Goal: Navigation & Orientation: Find specific page/section

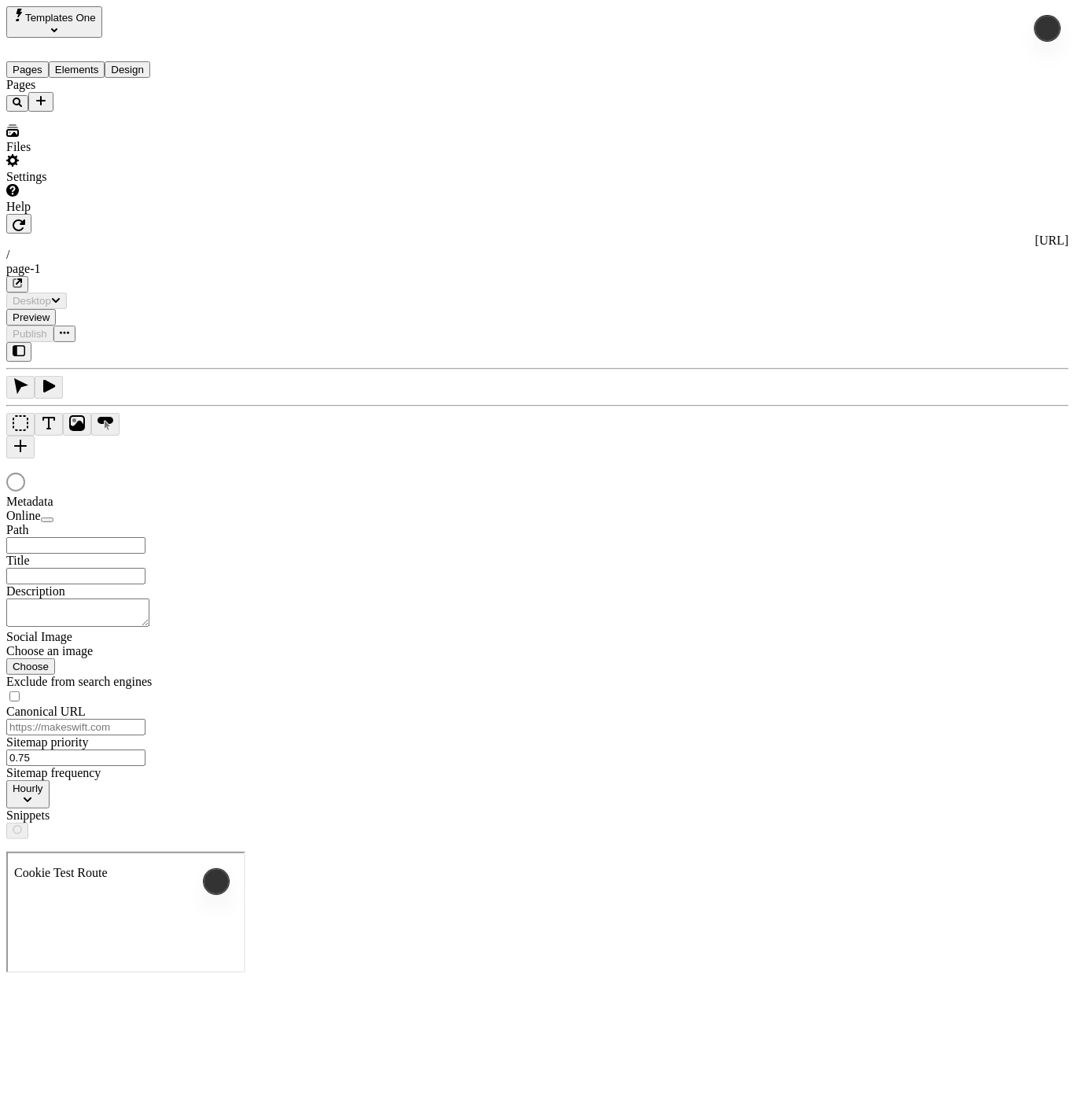
click at [96, 23] on span "Templates One" at bounding box center [60, 18] width 71 height 12
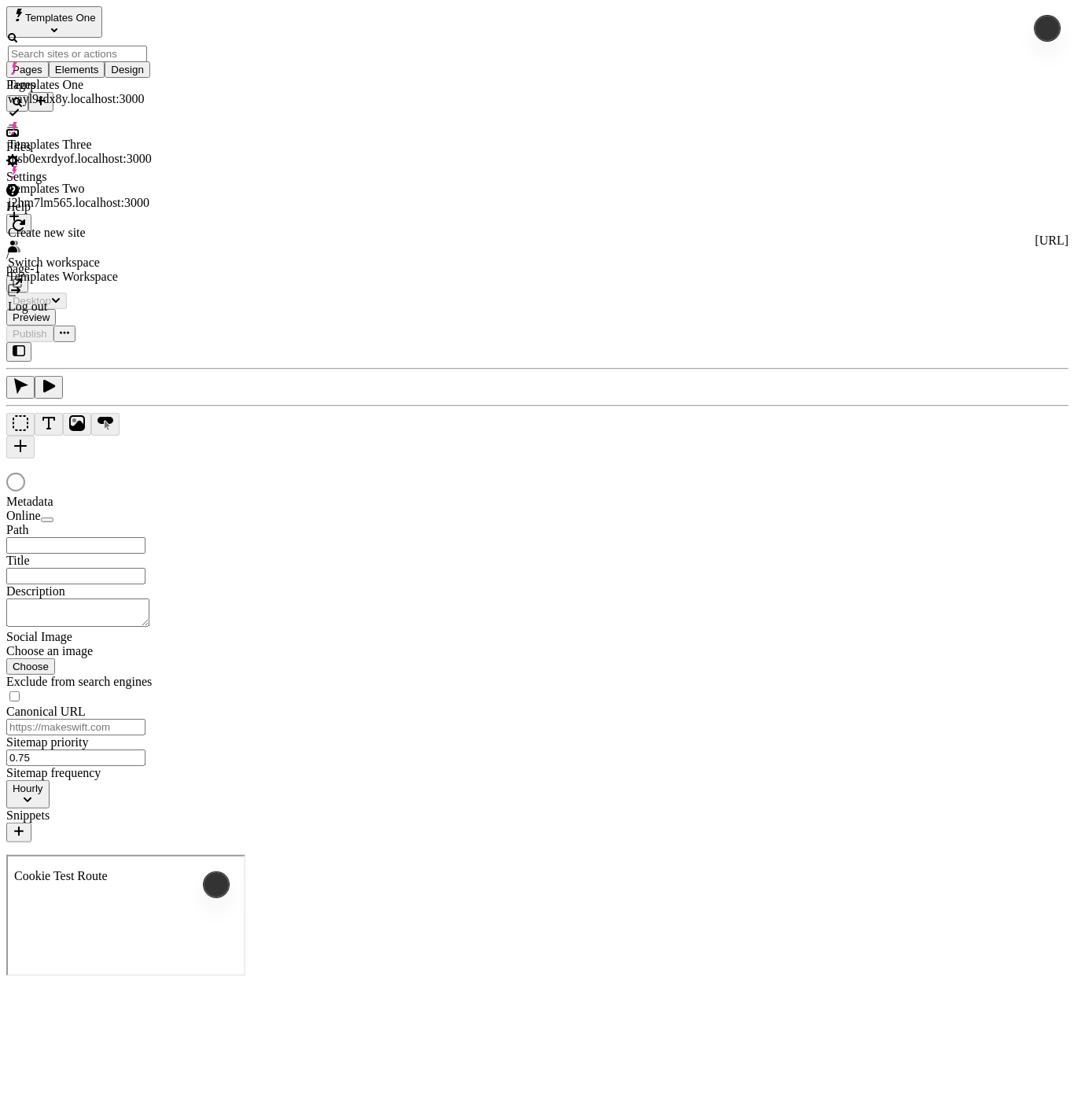
type input "/page-1"
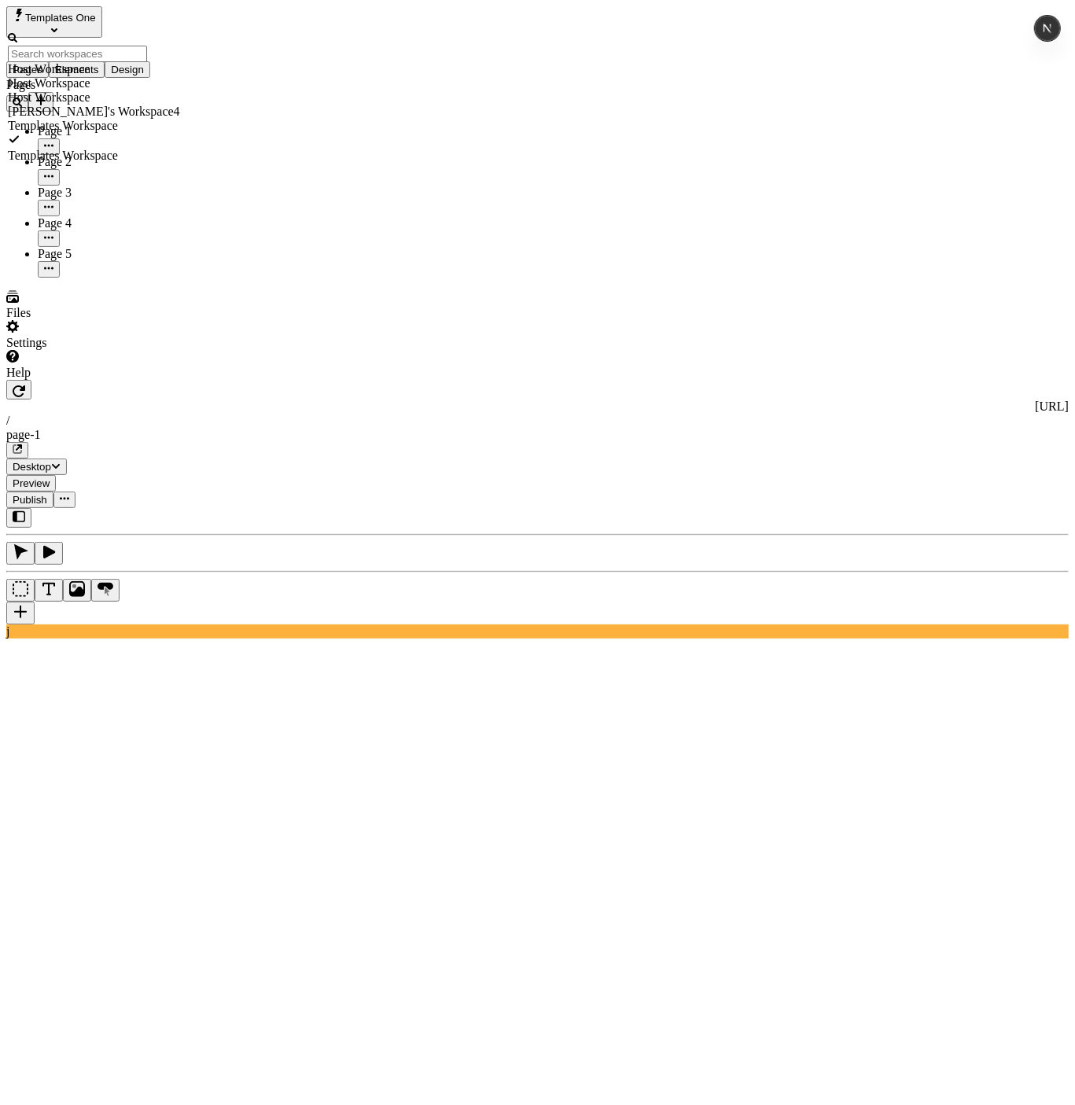
click at [105, 105] on div "Host Workspace" at bounding box center [94, 97] width 172 height 14
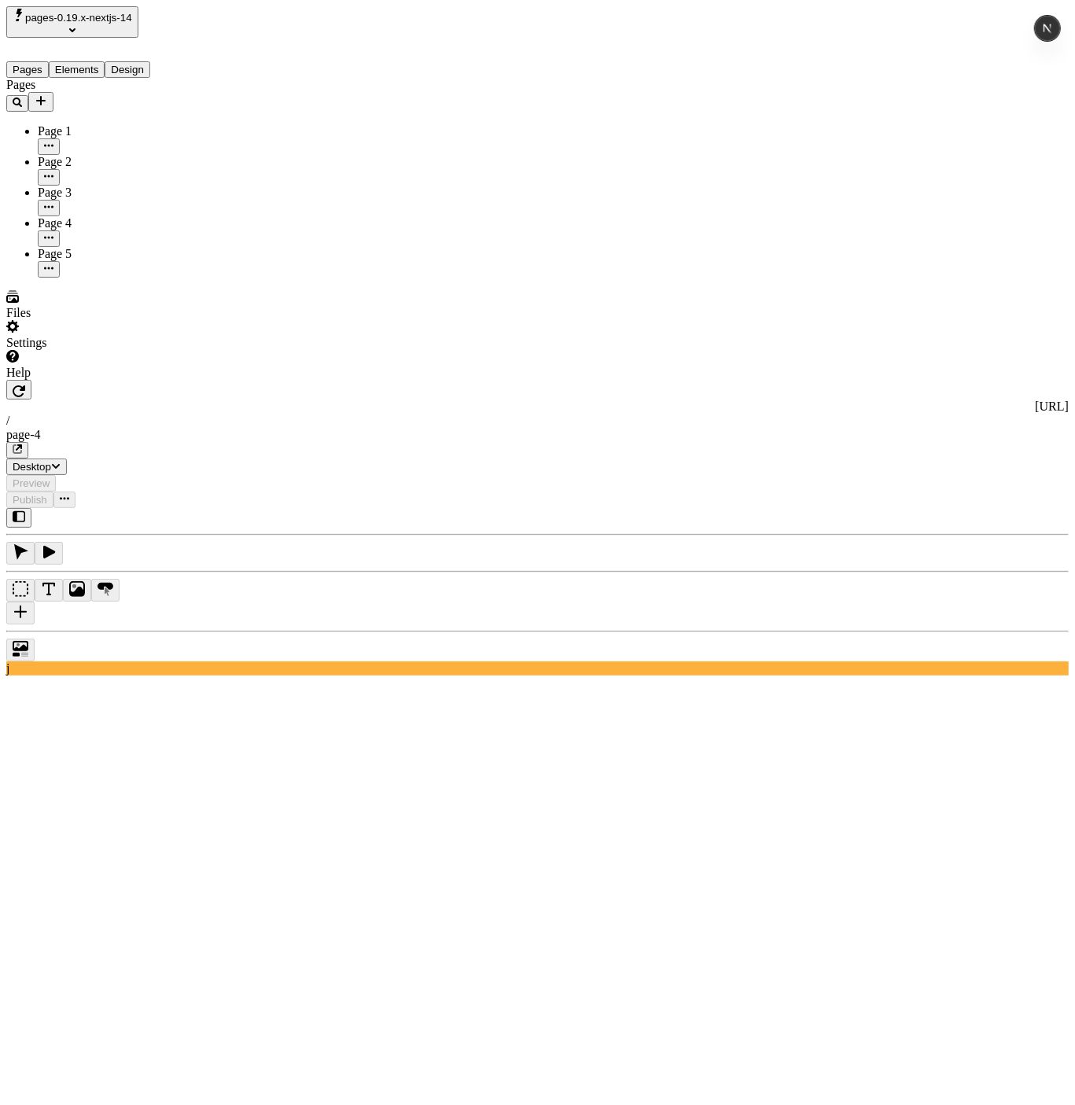
click at [111, 24] on span "pages-0.19.x-nextjs-14" at bounding box center [78, 18] width 107 height 12
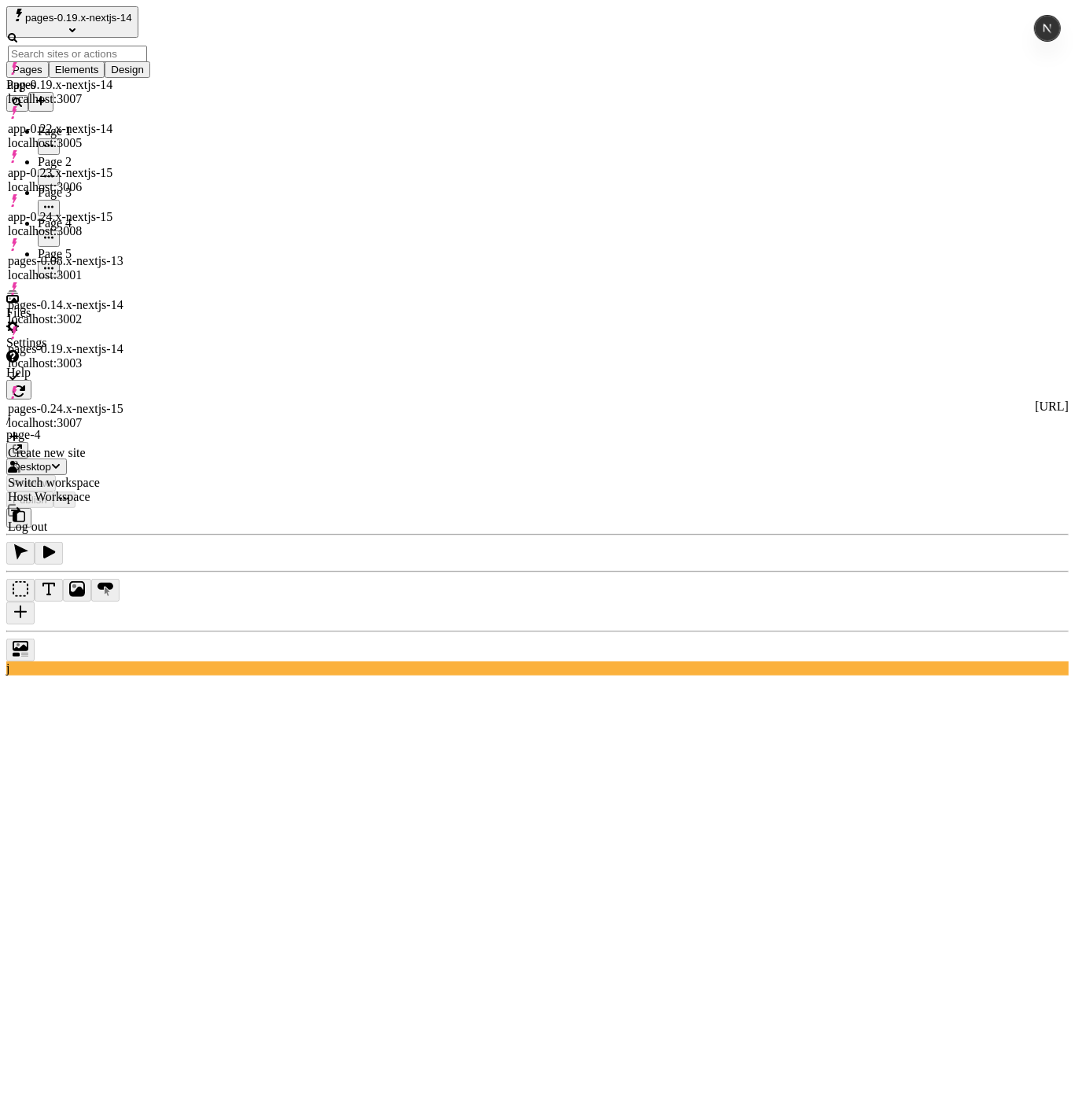
click at [131, 402] on div "pages-0.24.x-nextjs-15" at bounding box center [77, 409] width 139 height 14
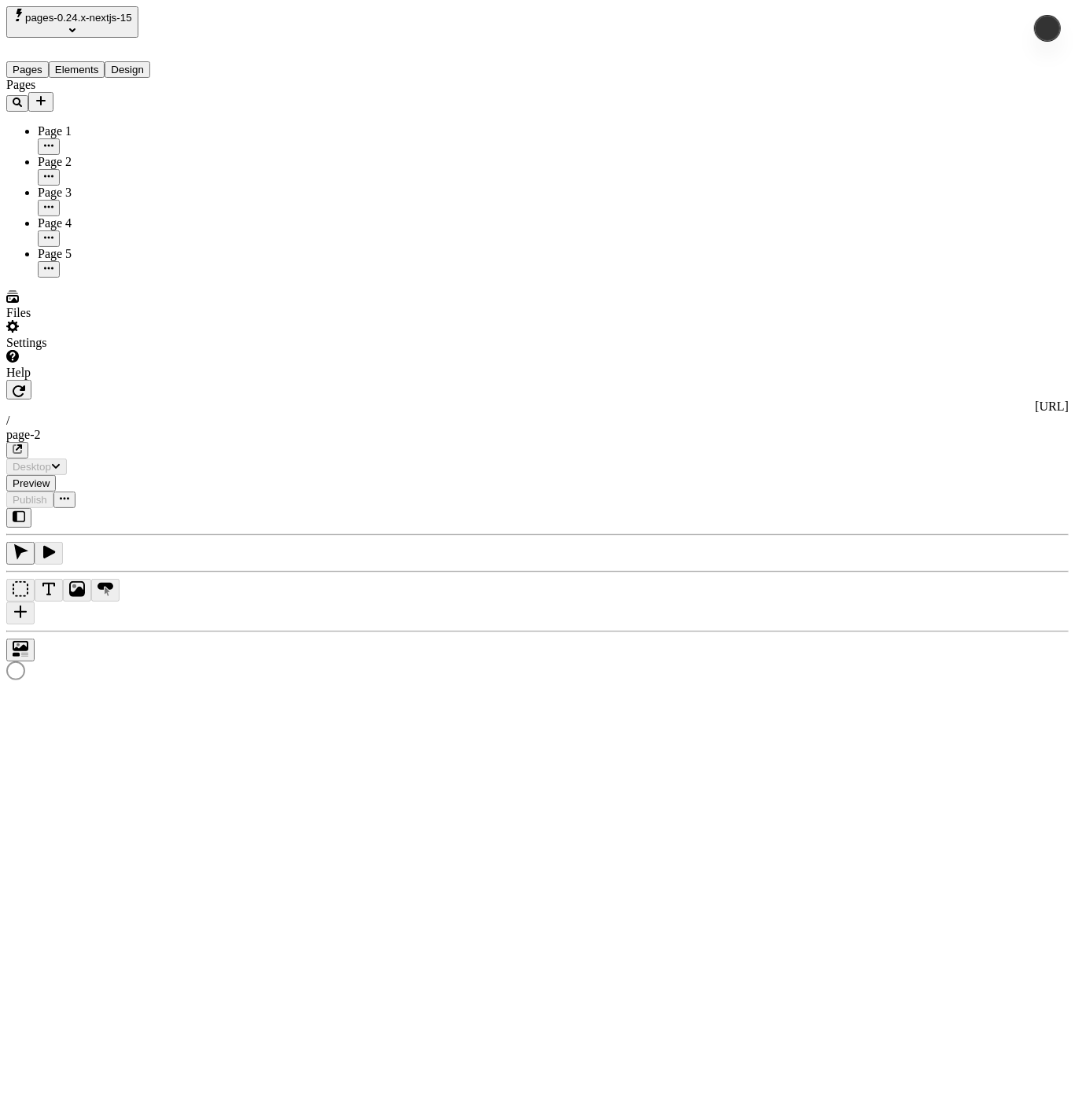
type input "/page-2"
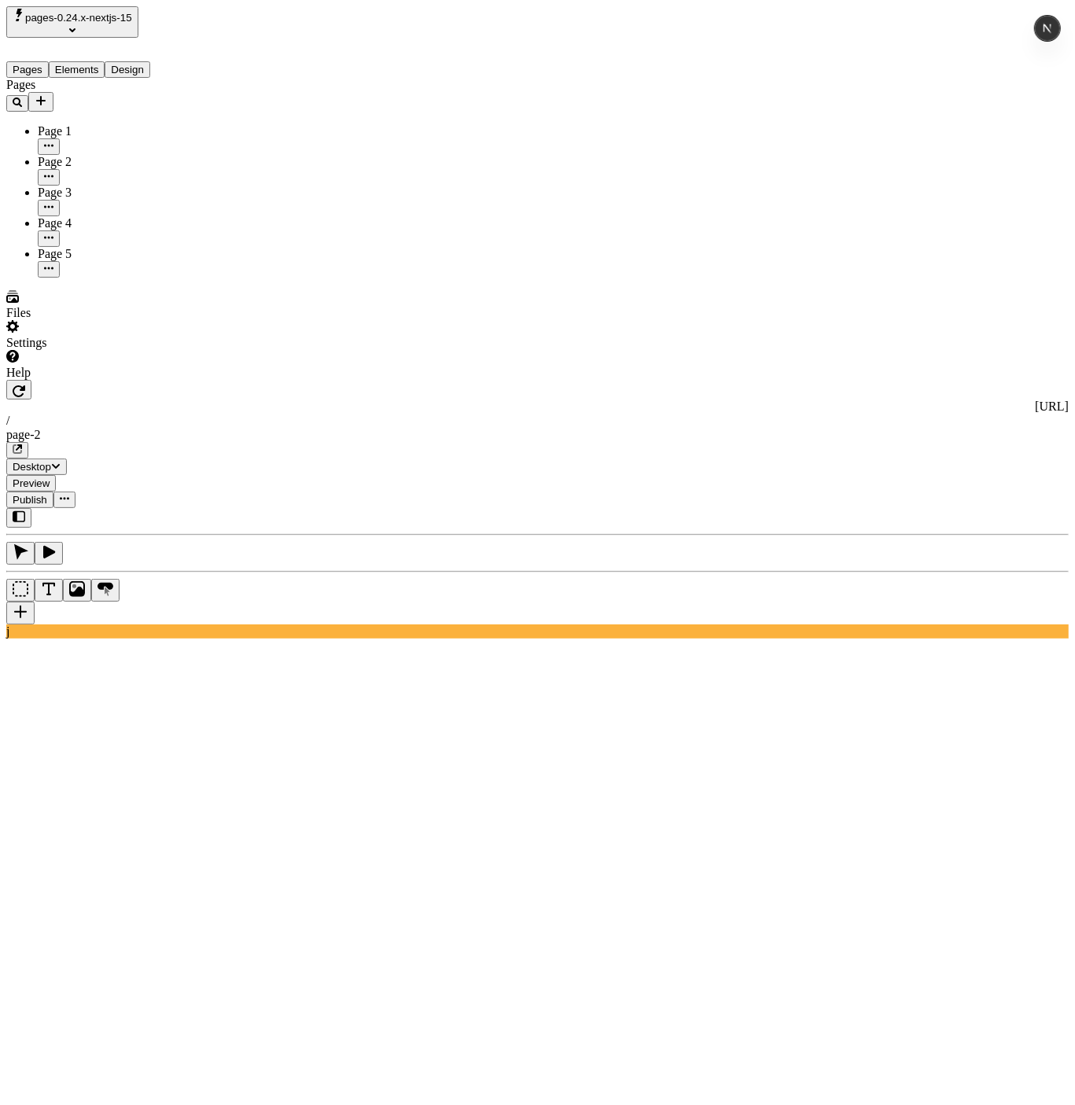
click at [120, 20] on span "pages-0.24.x-nextjs-15" at bounding box center [78, 18] width 107 height 12
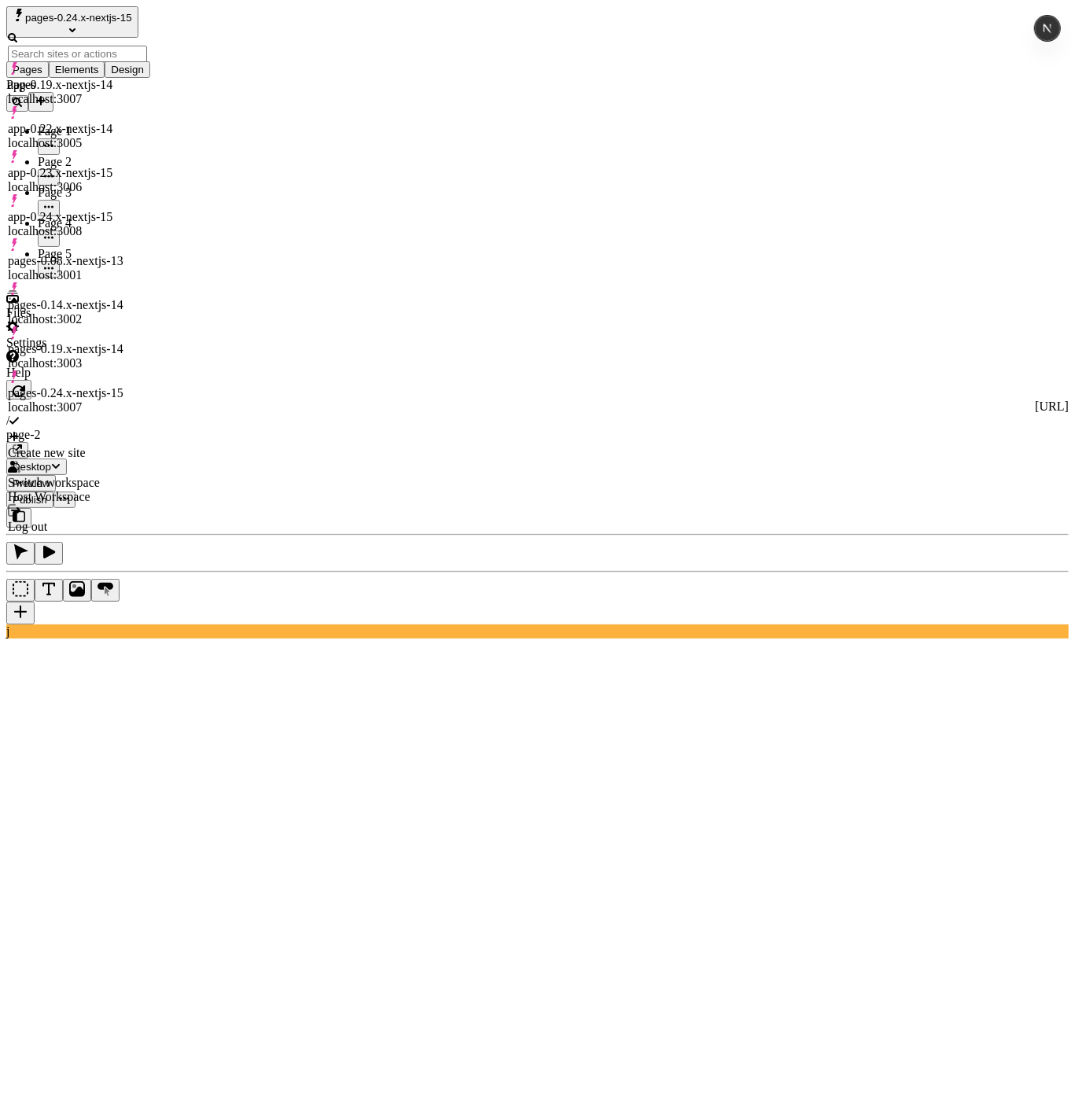
click at [121, 446] on div "Create new site" at bounding box center [77, 453] width 139 height 14
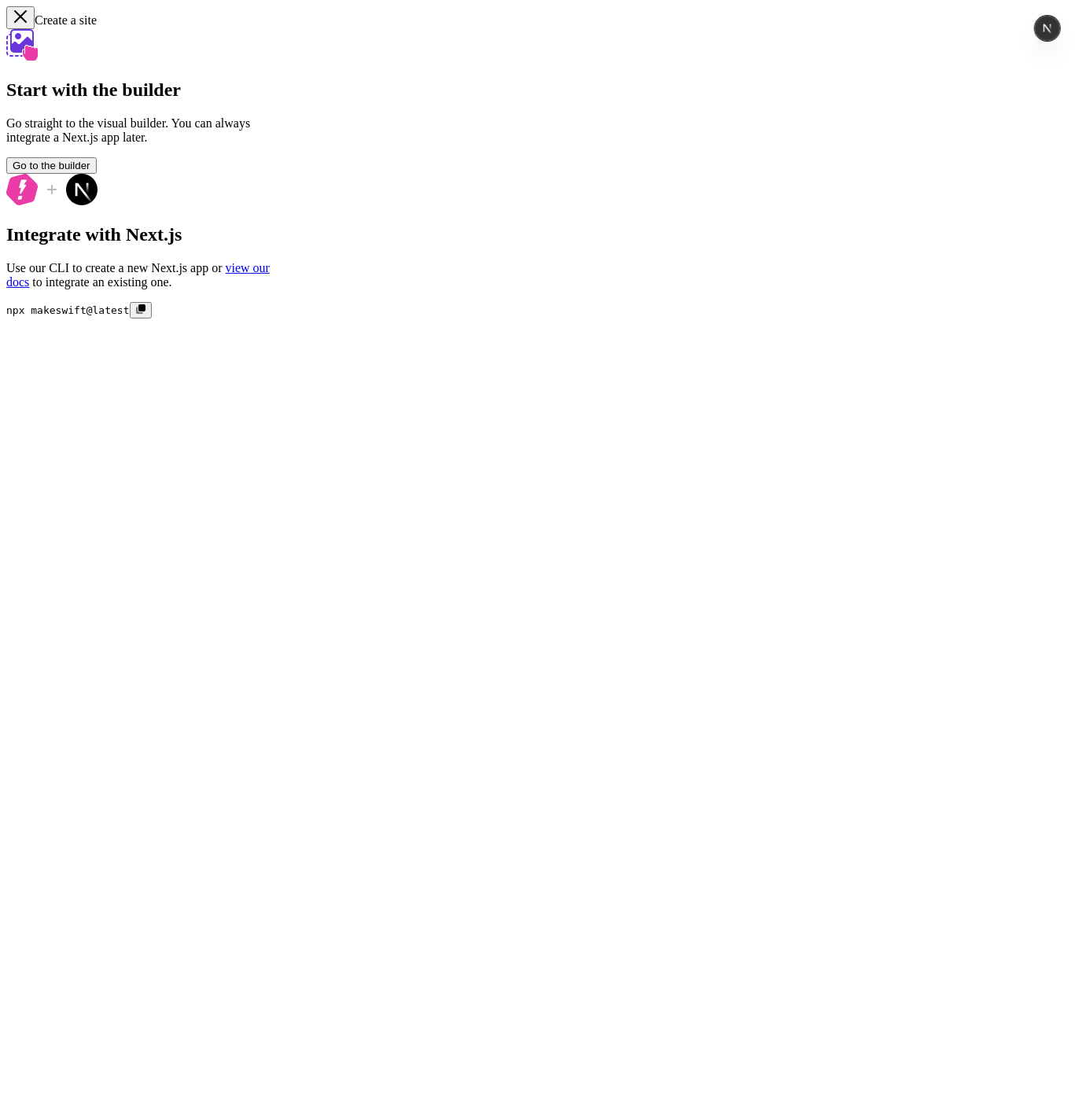
click at [24, 20] on icon "button" at bounding box center [21, 17] width 16 height 16
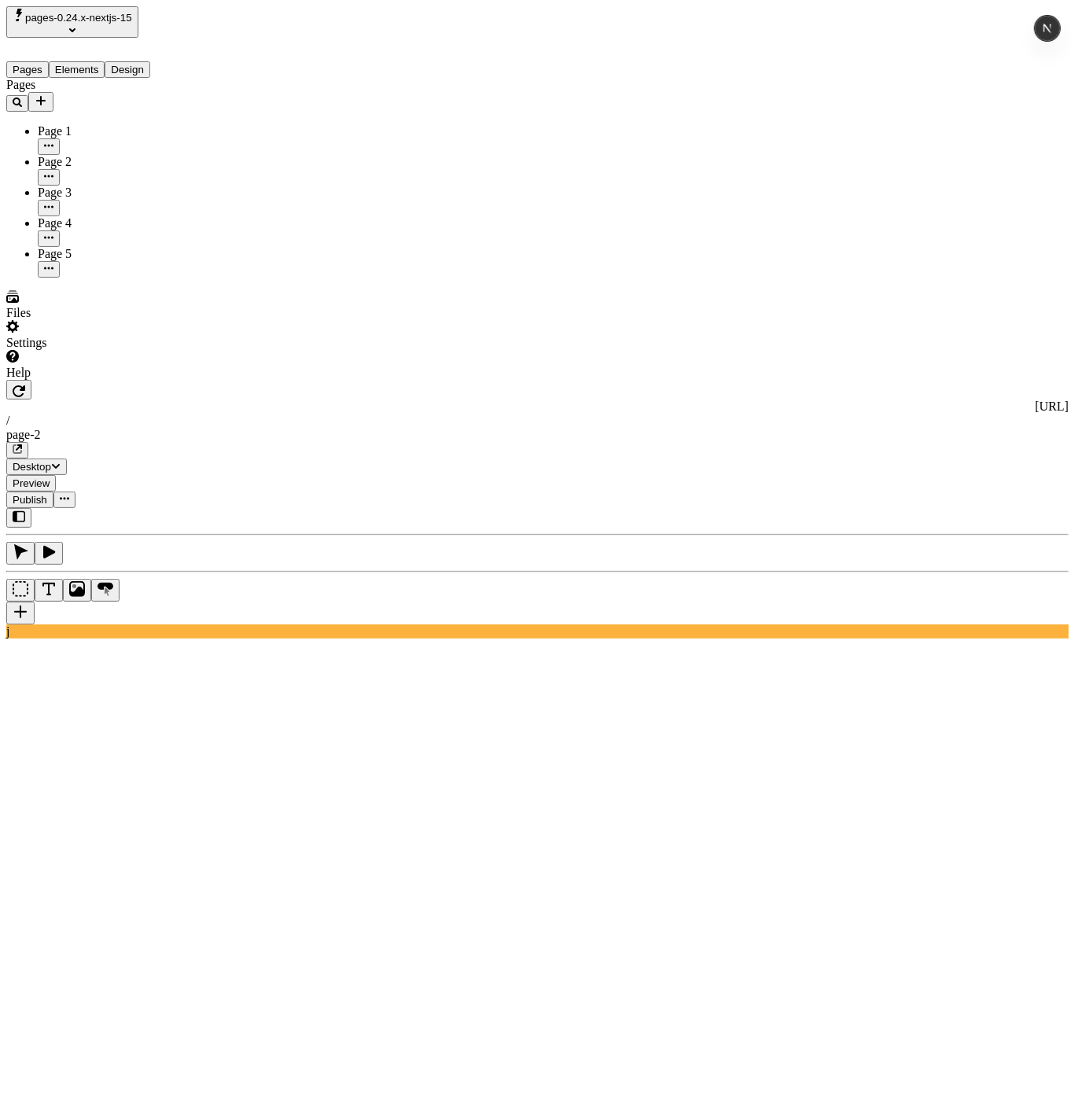
click at [87, 20] on span "pages-0.24.x-nextjs-15" at bounding box center [78, 18] width 107 height 12
